Goal: Task Accomplishment & Management: Complete application form

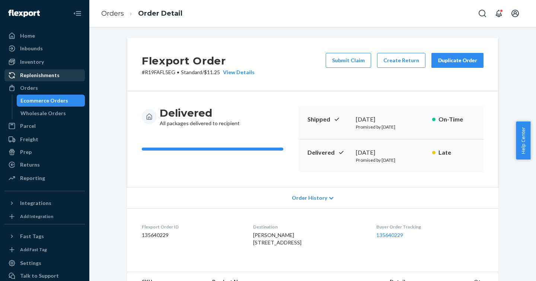
click at [38, 92] on div "Orders" at bounding box center [44, 88] width 79 height 10
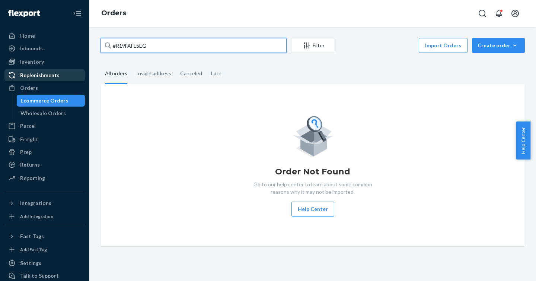
drag, startPoint x: 212, startPoint y: 45, endPoint x: 53, endPoint y: 75, distance: 161.3
click at [103, 47] on input "#R19FAFL5EG" at bounding box center [193, 45] width 186 height 15
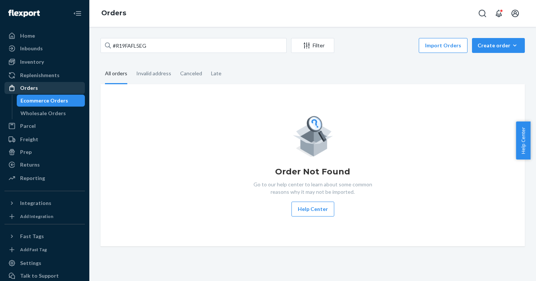
drag, startPoint x: 37, startPoint y: 88, endPoint x: 50, endPoint y: 82, distance: 14.0
click at [37, 88] on div "Orders" at bounding box center [44, 88] width 79 height 10
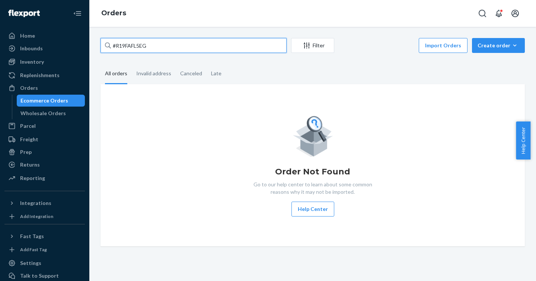
drag, startPoint x: 159, startPoint y: 50, endPoint x: 101, endPoint y: 44, distance: 58.3
click at [101, 44] on input "#R19FAFL5EG" at bounding box center [193, 45] width 186 height 15
paste input "3068799"
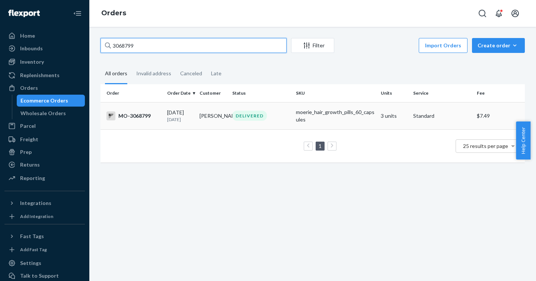
type input "3068799"
click at [133, 113] on div "MO-3068799" at bounding box center [133, 115] width 55 height 9
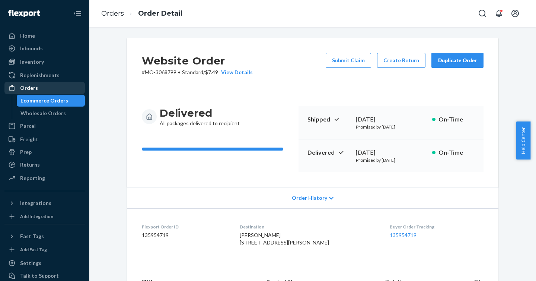
click at [51, 83] on div "Orders" at bounding box center [44, 88] width 79 height 10
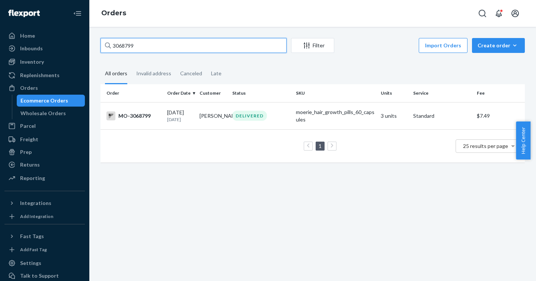
drag, startPoint x: 143, startPoint y: 46, endPoint x: 103, endPoint y: 42, distance: 39.7
click at [103, 42] on input "3068799" at bounding box center [193, 45] width 186 height 15
paste input "74310"
type input "3074310"
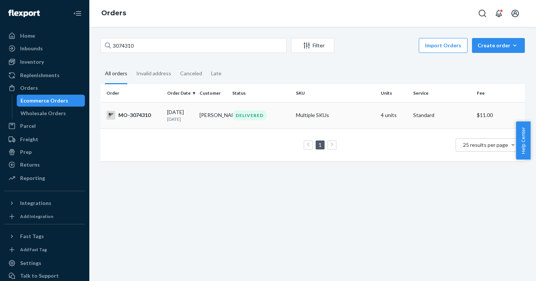
click at [135, 113] on div "MO-3074310" at bounding box center [133, 115] width 55 height 9
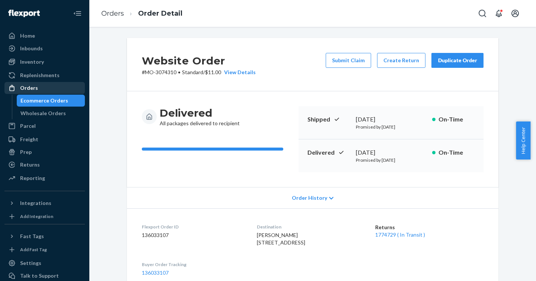
drag, startPoint x: 32, startPoint y: 90, endPoint x: 39, endPoint y: 88, distance: 7.1
click at [32, 90] on div "Orders" at bounding box center [29, 87] width 18 height 7
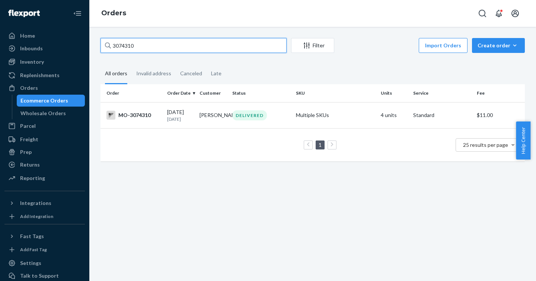
drag, startPoint x: 126, startPoint y: 47, endPoint x: 101, endPoint y: 45, distance: 25.0
click at [101, 45] on input "3074310" at bounding box center [193, 45] width 186 height 15
paste input "2581332"
type input "2581332"
click at [139, 116] on div "MO-2581332" at bounding box center [133, 115] width 55 height 9
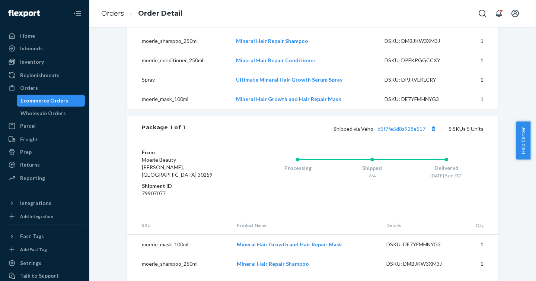
scroll to position [327, 0]
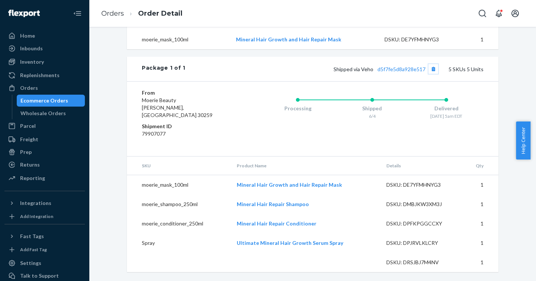
drag, startPoint x: 425, startPoint y: 78, endPoint x: 371, endPoint y: 91, distance: 55.2
click at [371, 91] on div "Package 1 of 1 Shipped via Veho d5f7fe5d8a928e517 5 SKUs 5 Units From Moerie Be…" at bounding box center [312, 164] width 371 height 215
drag, startPoint x: 375, startPoint y: 76, endPoint x: 422, endPoint y: 79, distance: 47.7
click at [422, 72] on span "Shipped via Veho d5f7fe5d8a928e517" at bounding box center [386, 69] width 105 height 6
copy link "d5f7fe5d8a928e517"
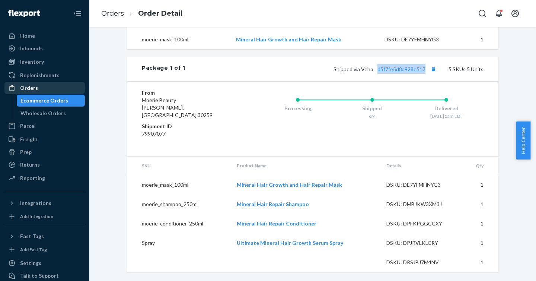
click at [16, 85] on div at bounding box center [14, 87] width 12 height 7
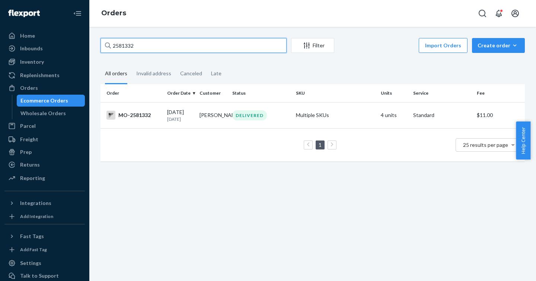
drag, startPoint x: 210, startPoint y: 51, endPoint x: 108, endPoint y: 44, distance: 101.8
click at [108, 44] on div "2581332" at bounding box center [193, 45] width 186 height 15
paste input "2644761"
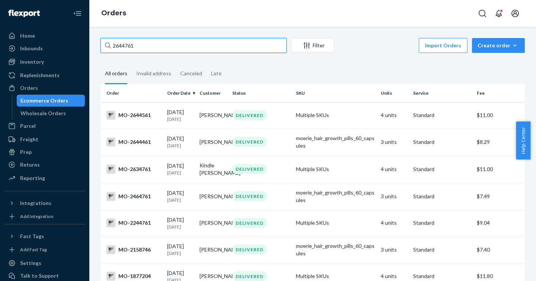
drag, startPoint x: 138, startPoint y: 52, endPoint x: 102, endPoint y: 47, distance: 36.8
click at [102, 47] on input "2644761" at bounding box center [193, 45] width 186 height 15
paste input "2644759"
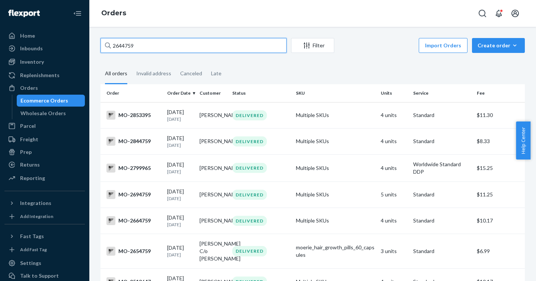
drag, startPoint x: 176, startPoint y: 47, endPoint x: 92, endPoint y: 43, distance: 84.9
click at [92, 43] on div "2644759 Filter Import Orders Create order Ecommerce order Removal order All ord…" at bounding box center [312, 154] width 447 height 254
paste input "2644751"
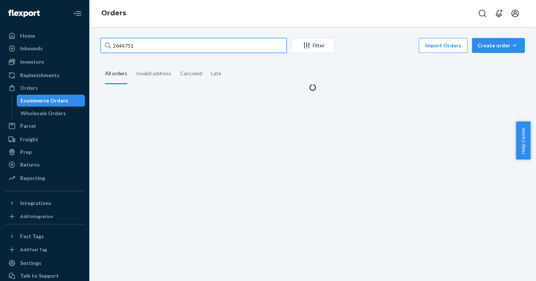
click at [122, 46] on input "2644751" at bounding box center [193, 45] width 186 height 15
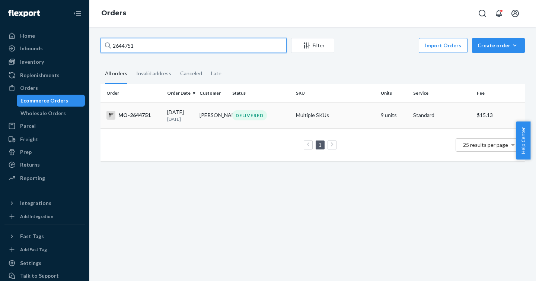
type input "2644751"
click at [126, 114] on div "MO-2644751" at bounding box center [133, 115] width 55 height 9
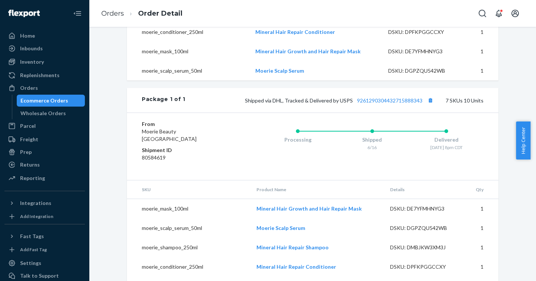
scroll to position [329, 0]
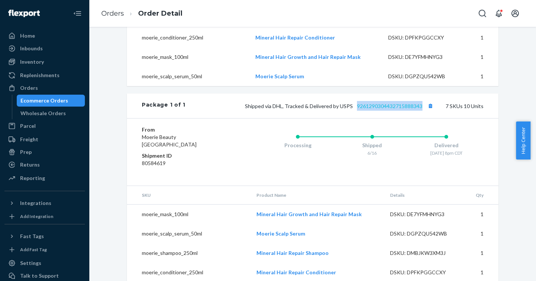
drag, startPoint x: 417, startPoint y: 112, endPoint x: 355, endPoint y: 114, distance: 61.1
click at [355, 109] on span "Shipped via DHL, Tracked & Delivered by USPS 9261290304432715888343" at bounding box center [340, 106] width 190 height 6
copy link "9261290304432715888343"
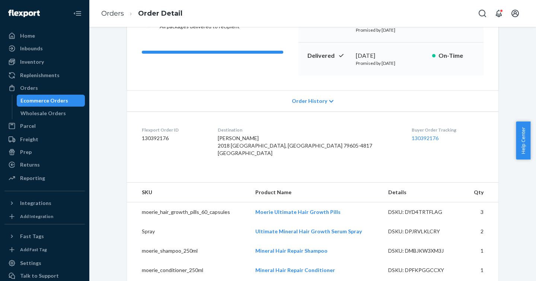
scroll to position [97, 0]
drag, startPoint x: 259, startPoint y: 161, endPoint x: 246, endPoint y: 146, distance: 20.1
click at [246, 146] on dl "Flexport Order ID 130392176 Destination [PERSON_NAME] 2018 [GEOGRAPHIC_DATA]-48…" at bounding box center [312, 142] width 371 height 63
copy span "2018 [GEOGRAPHIC_DATA]-4817 [GEOGRAPHIC_DATA]"
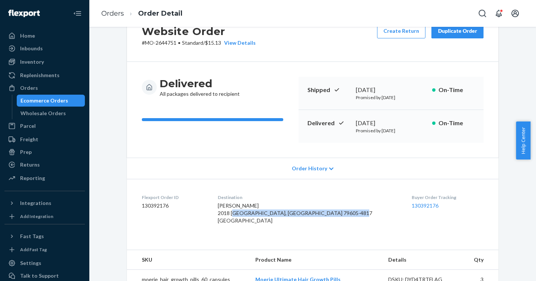
scroll to position [0, 0]
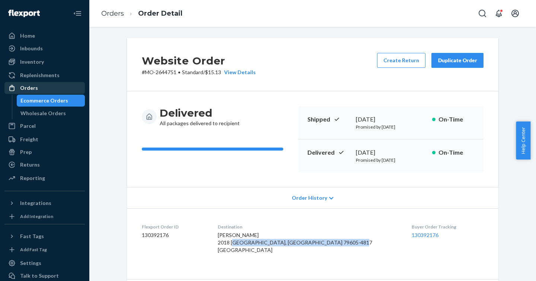
click at [38, 86] on div "Orders" at bounding box center [44, 88] width 79 height 10
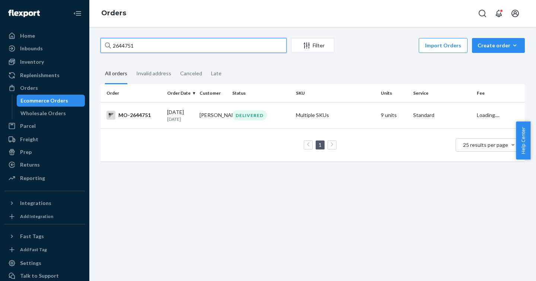
drag, startPoint x: 163, startPoint y: 49, endPoint x: 107, endPoint y: 44, distance: 56.5
click at [107, 44] on div "2644751" at bounding box center [193, 45] width 186 height 15
paste input "2781978"
type input "2781978"
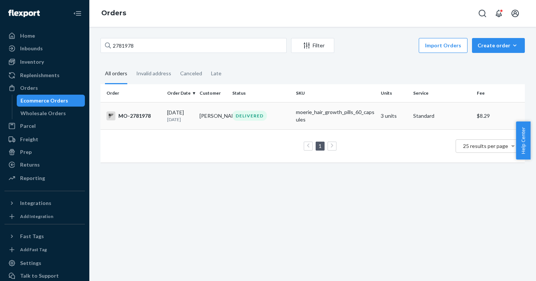
click at [133, 117] on div "MO-2781978" at bounding box center [133, 115] width 55 height 9
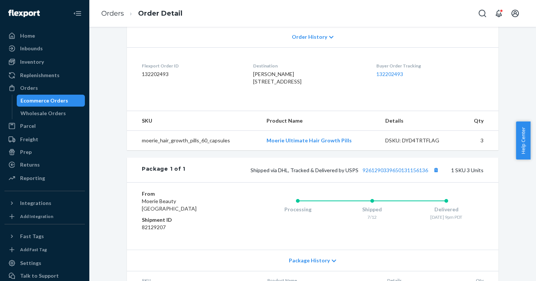
scroll to position [202, 0]
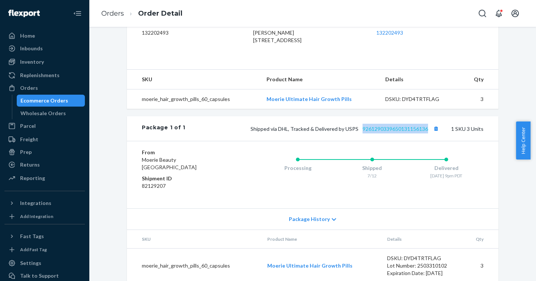
drag, startPoint x: 427, startPoint y: 144, endPoint x: 360, endPoint y: 143, distance: 67.4
click at [360, 132] on span "Shipped via DHL, Tracked & Delivered by USPS 9261290339650131156136" at bounding box center [346, 128] width 190 height 6
copy link "9261290339650131156136"
click at [58, 87] on div "Orders" at bounding box center [44, 88] width 79 height 10
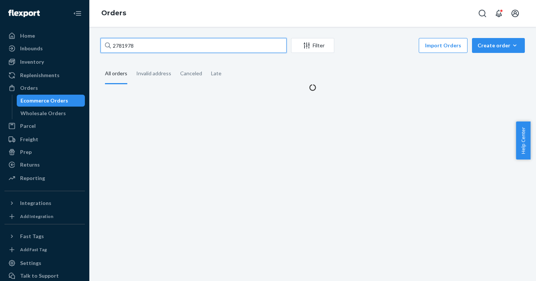
drag, startPoint x: 150, startPoint y: 50, endPoint x: 108, endPoint y: 42, distance: 42.8
click at [108, 42] on div "2781978" at bounding box center [193, 45] width 186 height 15
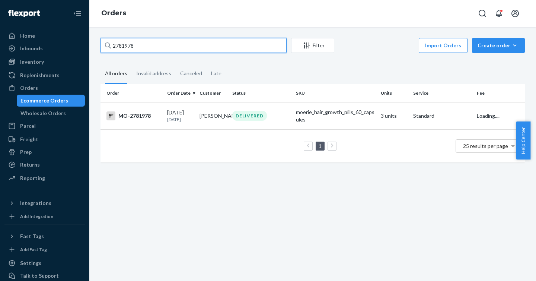
paste input "3102261"
type input "3102261"
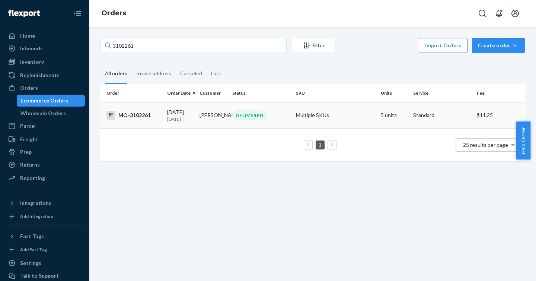
click at [143, 119] on div "MO-3102261" at bounding box center [133, 115] width 55 height 9
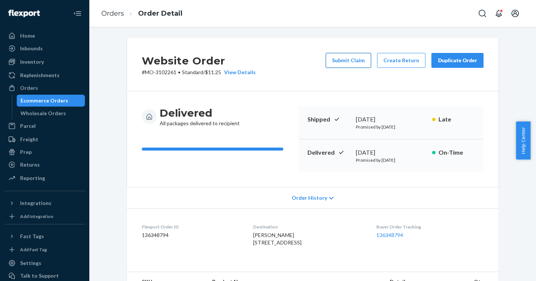
click at [352, 59] on button "Submit Claim" at bounding box center [348, 60] width 45 height 15
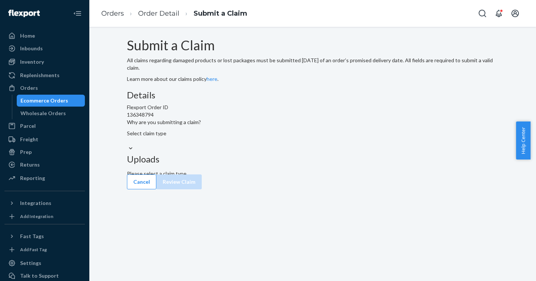
click at [245, 144] on div "Select claim type" at bounding box center [312, 137] width 371 height 15
click at [128, 144] on input "Why are you submitting a claim? Select claim type" at bounding box center [127, 140] width 1 height 7
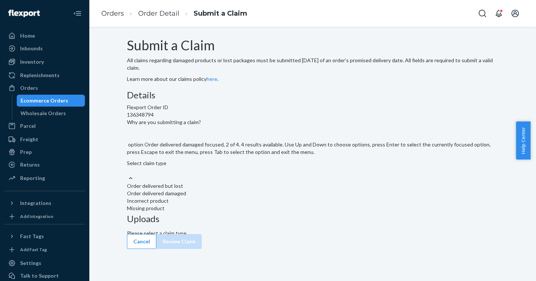
click at [240, 197] on div "Order delivered damaged" at bounding box center [312, 192] width 371 height 7
click at [128, 174] on input "Why are you submitting a claim? option Order delivered damaged focused, 2 of 4.…" at bounding box center [127, 170] width 1 height 7
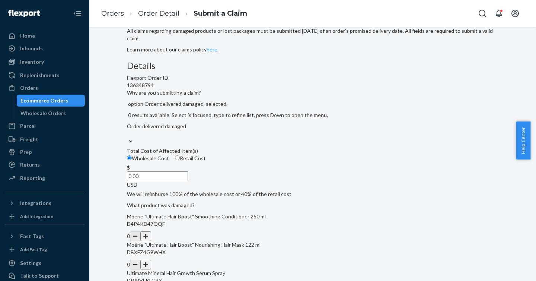
scroll to position [30, 0]
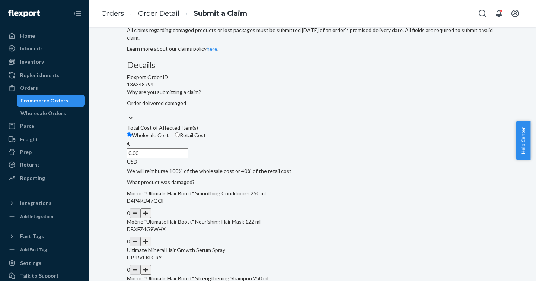
click at [185, 158] on input "0.00" at bounding box center [157, 153] width 61 height 10
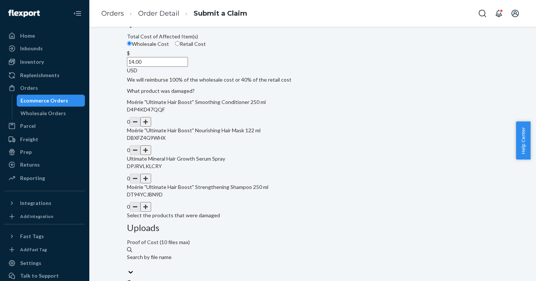
scroll to position [130, 0]
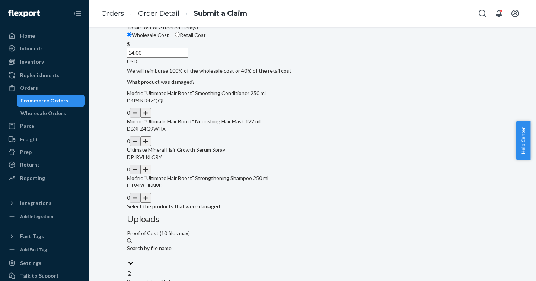
type input "14.00"
click at [151, 174] on button "button" at bounding box center [145, 170] width 10 height 10
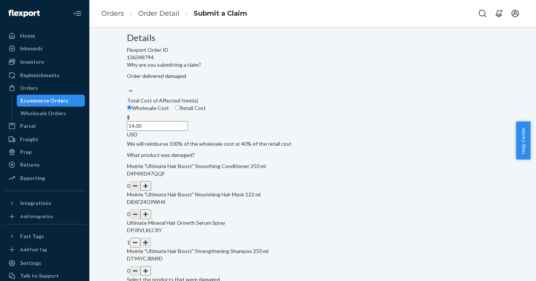
scroll to position [51, 0]
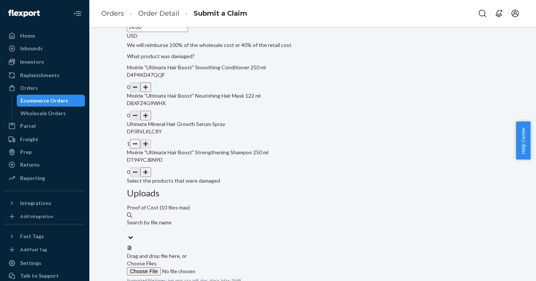
scroll to position [157, 0]
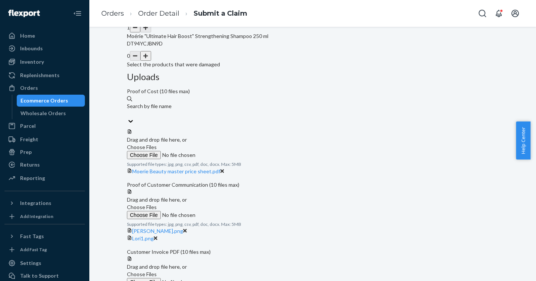
scroll to position [276, 0]
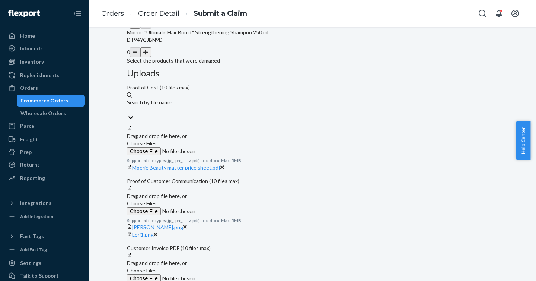
click at [157, 267] on span "Choose Files" at bounding box center [142, 270] width 30 height 6
click at [228, 274] on input "Choose Files" at bounding box center [177, 278] width 101 height 8
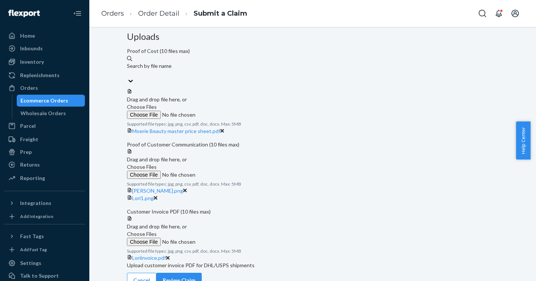
scroll to position [313, 0]
click at [202, 272] on button "Review Claim" at bounding box center [178, 279] width 45 height 15
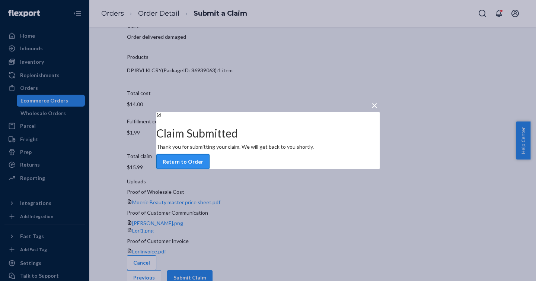
click at [210, 169] on button "Return to Order" at bounding box center [182, 161] width 53 height 15
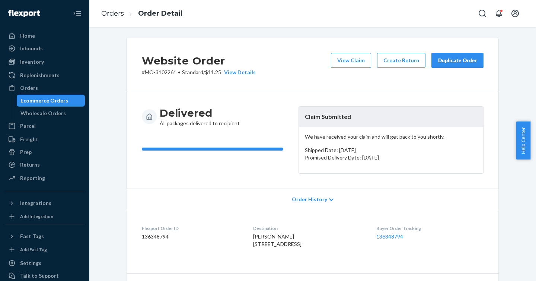
click at [439, 63] on div "Duplicate Order" at bounding box center [457, 60] width 39 height 7
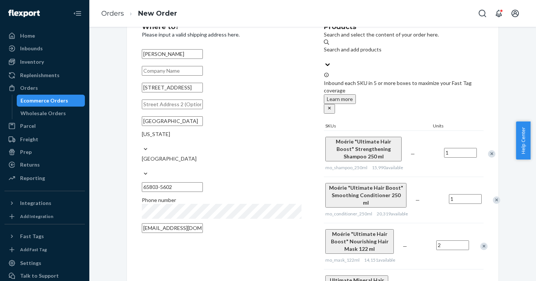
scroll to position [30, 0]
click at [488, 150] on div "Remove Item" at bounding box center [491, 153] width 7 height 7
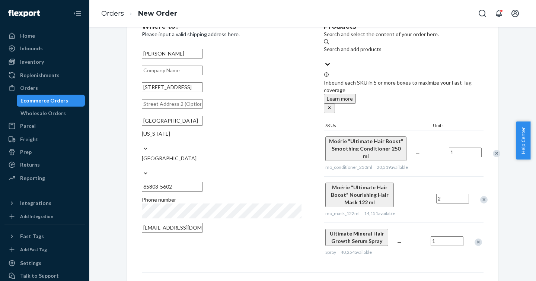
click at [493, 150] on div "Remove Item" at bounding box center [496, 153] width 7 height 7
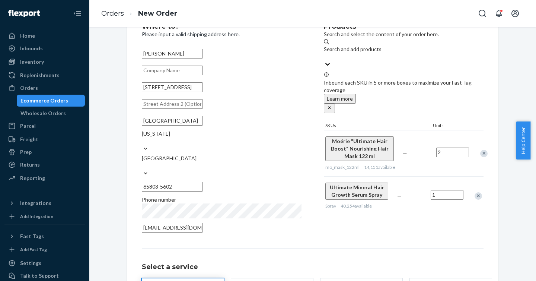
click at [480, 150] on div "Remove Item" at bounding box center [483, 153] width 7 height 7
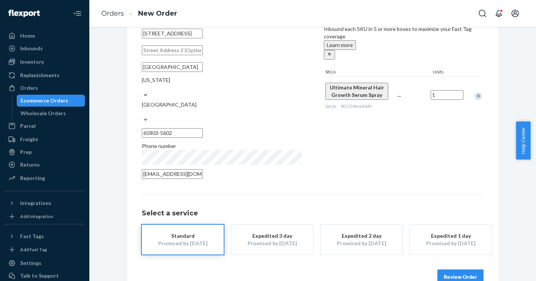
scroll to position [77, 0]
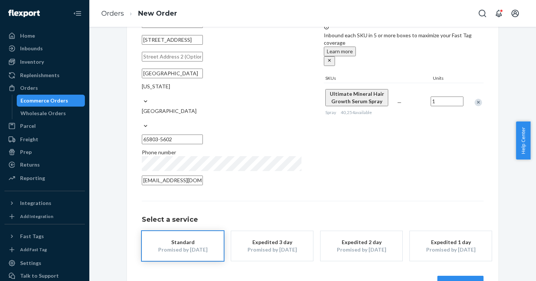
click at [455, 275] on button "Review Order" at bounding box center [460, 282] width 46 height 15
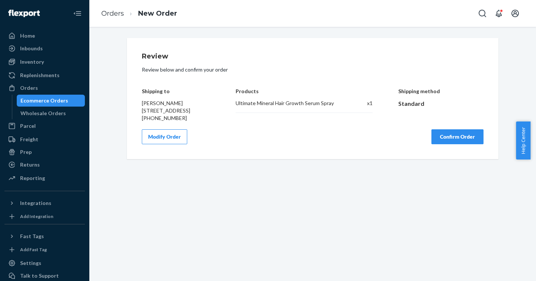
scroll to position [0, 0]
click at [449, 144] on button "Confirm Order" at bounding box center [457, 136] width 52 height 15
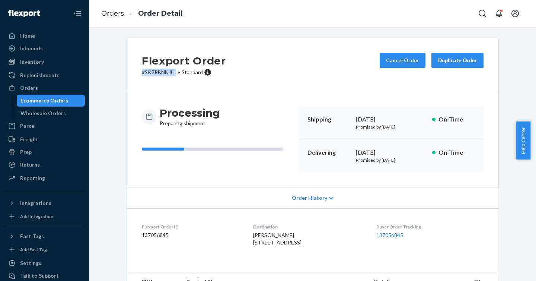
drag, startPoint x: 173, startPoint y: 72, endPoint x: 136, endPoint y: 70, distance: 37.7
click at [136, 70] on div "Flexport Order # SK7PBNNJLL • Standard Cancel Order Duplicate Order" at bounding box center [312, 64] width 371 height 53
copy p "# SK7PBNNJLL"
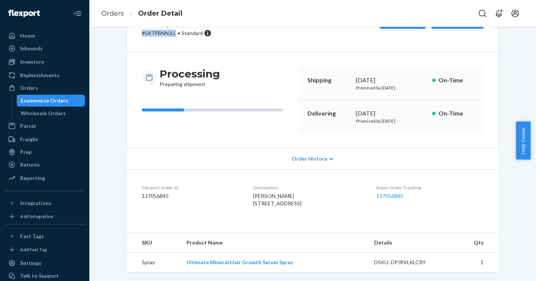
scroll to position [54, 0]
click at [51, 86] on div "Orders" at bounding box center [44, 88] width 79 height 10
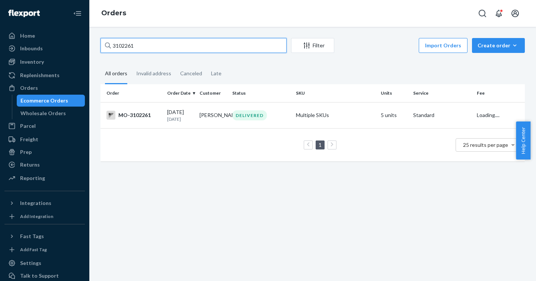
drag, startPoint x: 184, startPoint y: 48, endPoint x: 103, endPoint y: 45, distance: 81.2
click at [103, 45] on input "3102261" at bounding box center [193, 45] width 186 height 15
paste input "3157484"
type input "3157484"
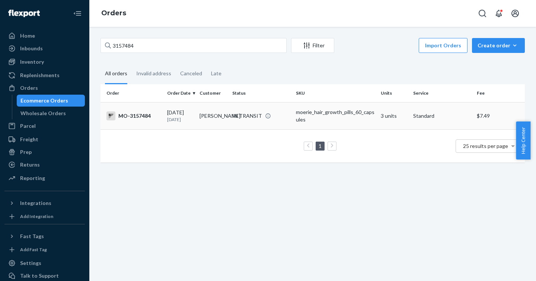
click at [135, 115] on div "MO-3157484" at bounding box center [133, 115] width 55 height 9
